Goal: Find specific page/section: Find specific page/section

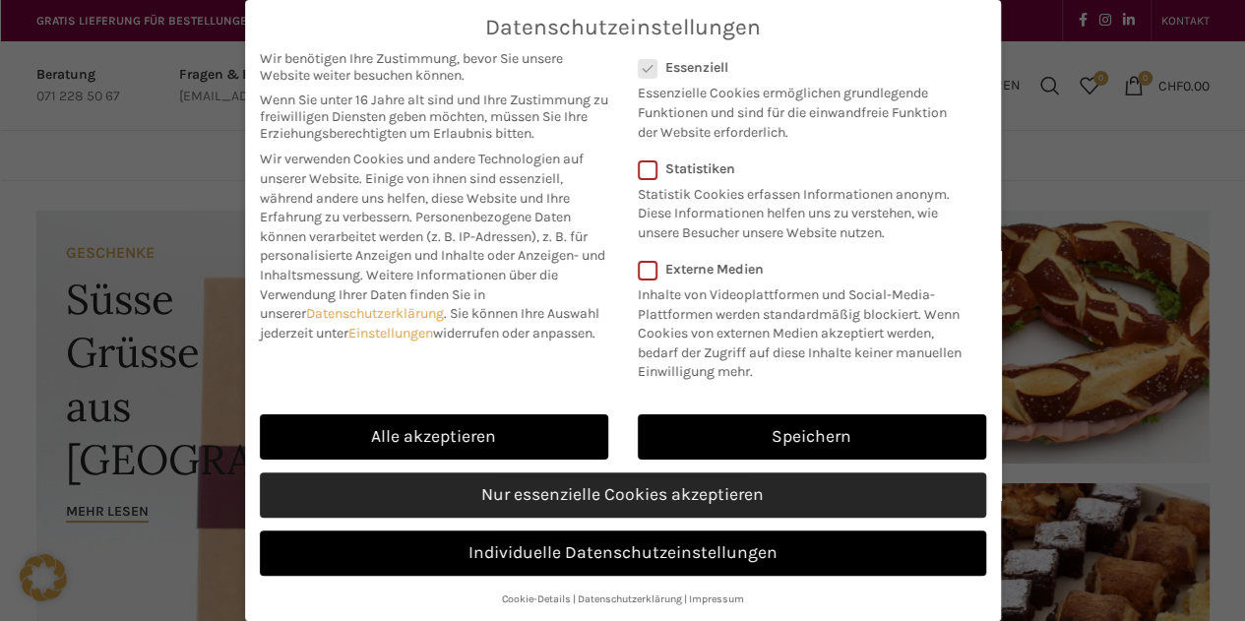
click at [549, 492] on link "Nur essenzielle Cookies akzeptieren" at bounding box center [623, 494] width 726 height 45
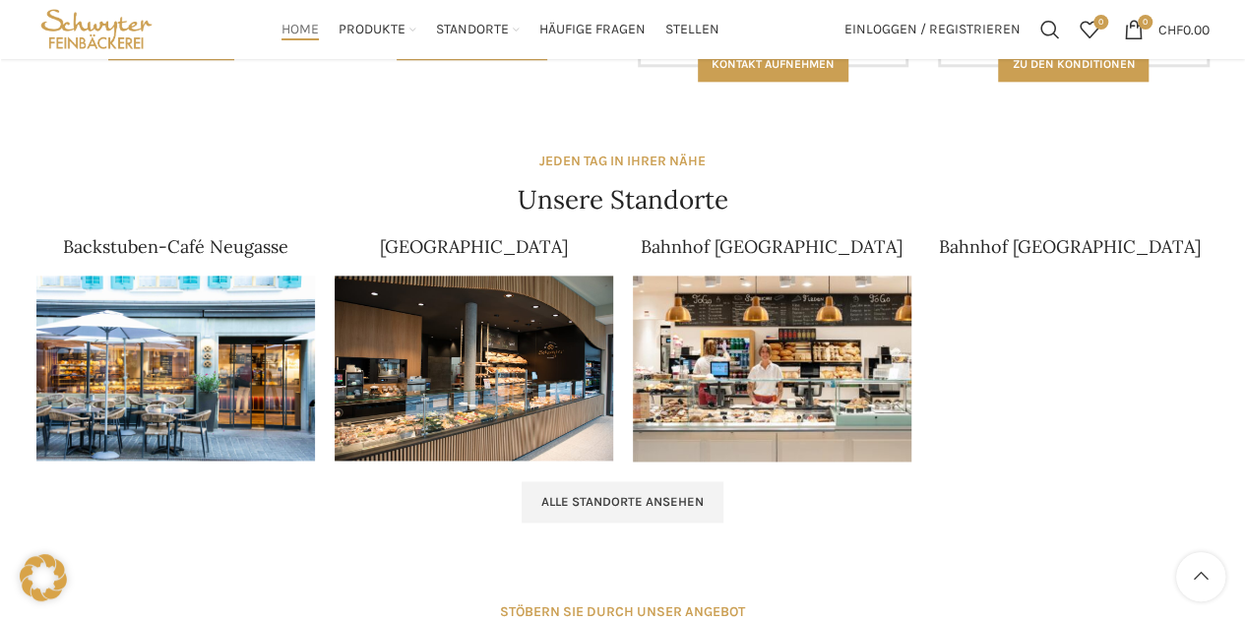
scroll to position [1138, 0]
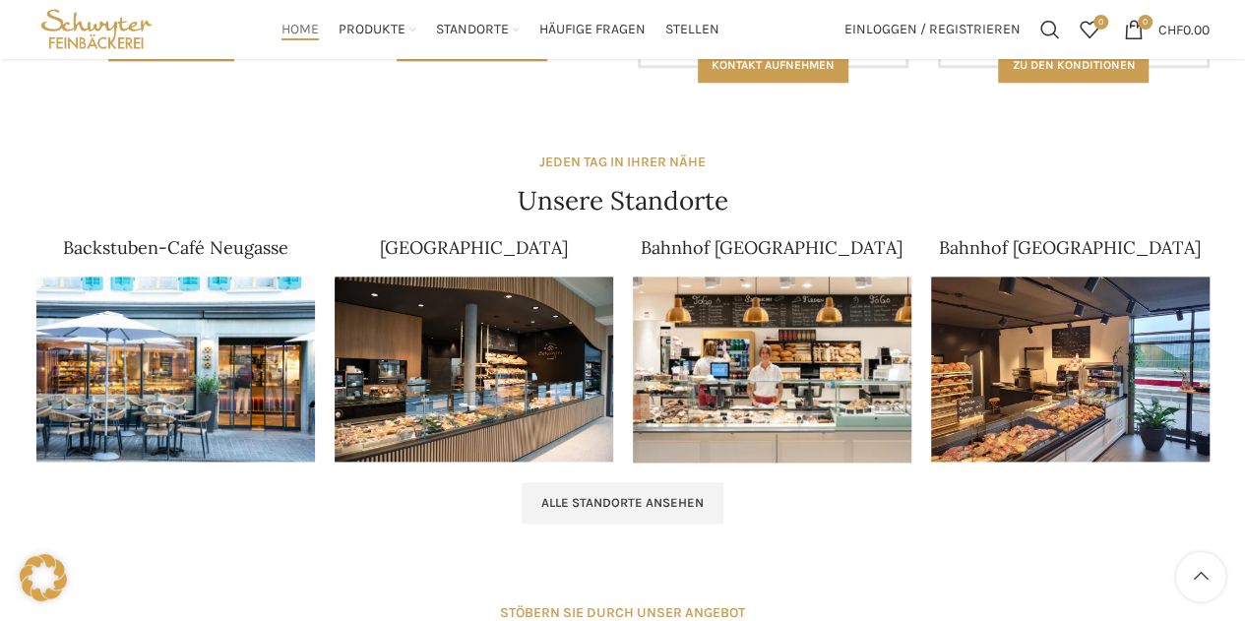
click at [742, 343] on img at bounding box center [772, 369] width 278 height 186
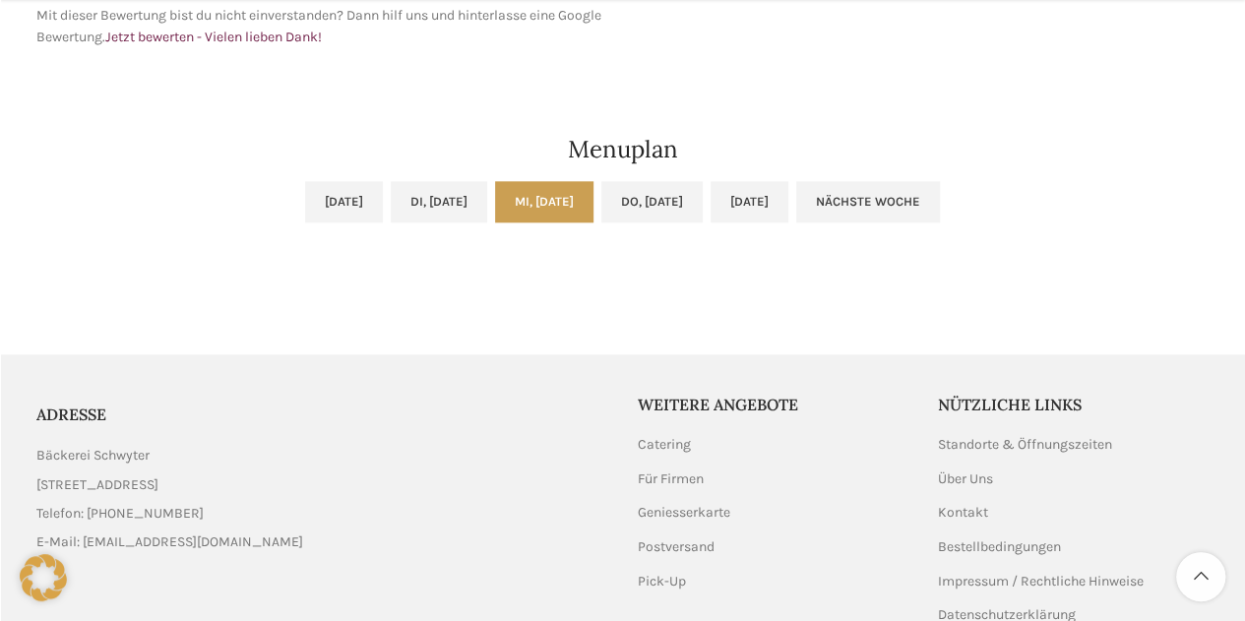
scroll to position [1037, 0]
click at [539, 194] on link "Mi, 13.08.2025" at bounding box center [544, 200] width 98 height 41
